Goal: Find specific page/section: Find specific page/section

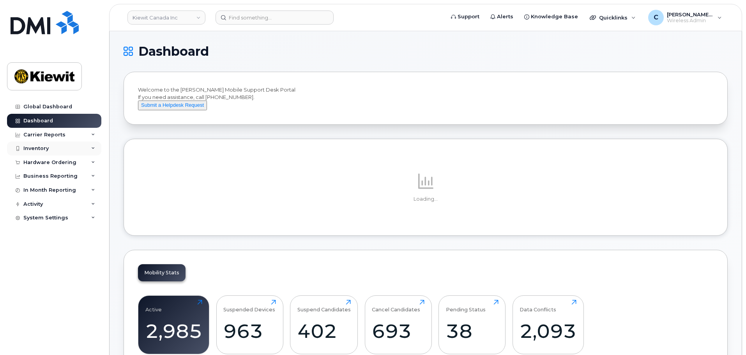
click at [61, 149] on div "Inventory" at bounding box center [54, 149] width 94 height 14
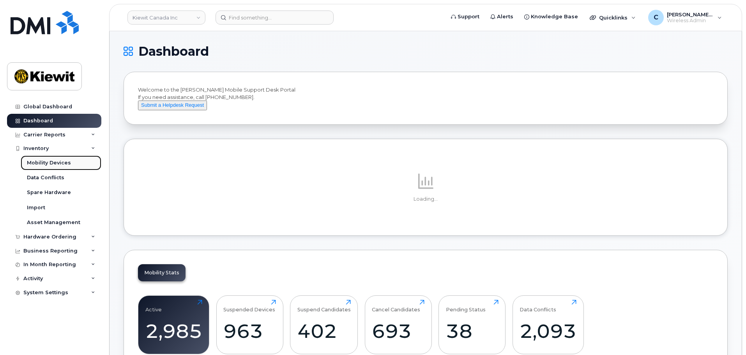
click at [53, 163] on div "Mobility Devices" at bounding box center [49, 162] width 44 height 7
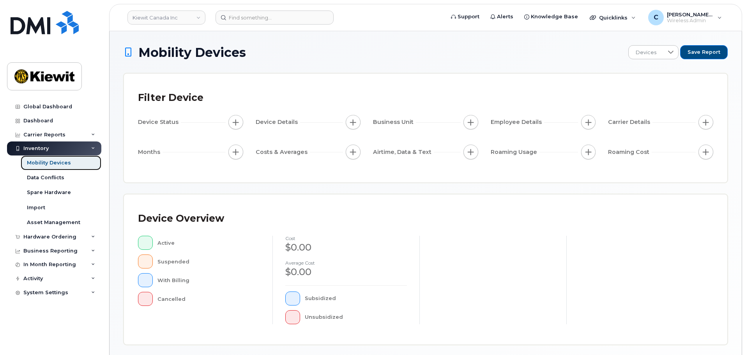
scroll to position [181, 0]
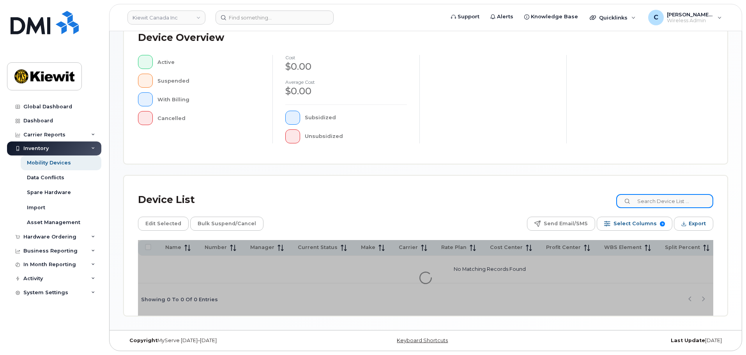
click at [675, 200] on input at bounding box center [664, 201] width 97 height 14
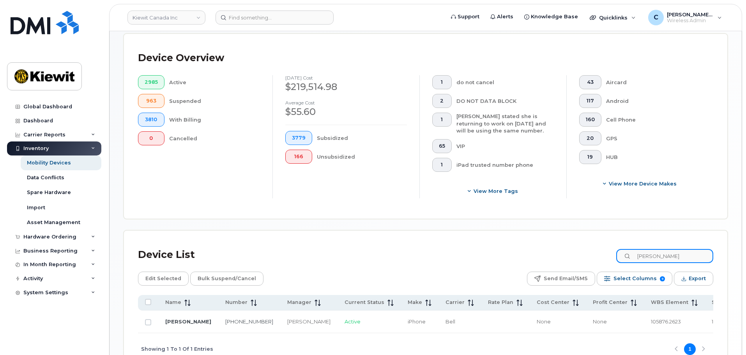
drag, startPoint x: 673, startPoint y: 251, endPoint x: 585, endPoint y: 247, distance: 87.4
click at [585, 247] on div "Device List [PERSON_NAME]" at bounding box center [426, 255] width 576 height 20
drag, startPoint x: 682, startPoint y: 248, endPoint x: 499, endPoint y: 245, distance: 182.9
click at [499, 245] on div "Device List [PERSON_NAME]" at bounding box center [426, 255] width 576 height 20
type input "Kaveh"
